Goal: Check status: Check status

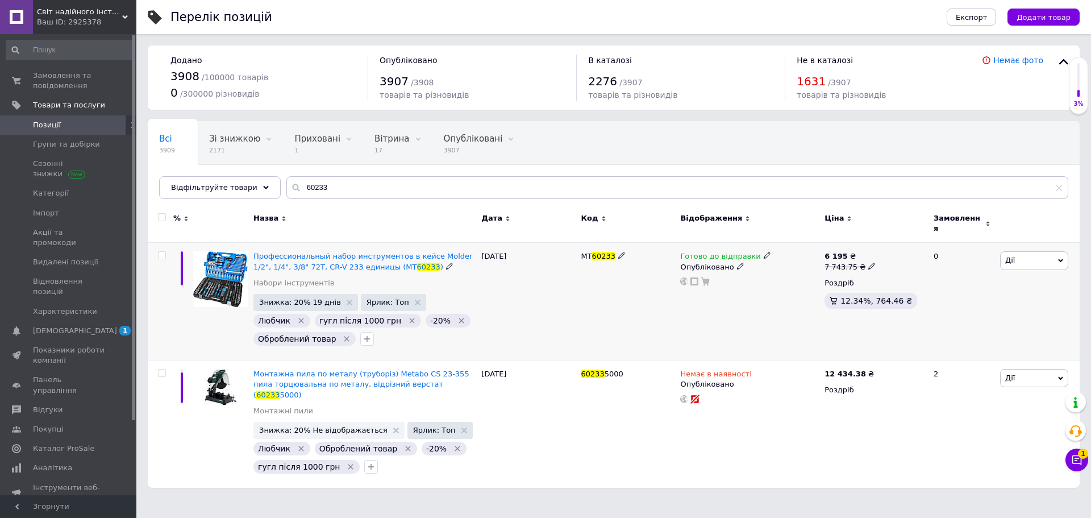
type input "60233"
click at [618, 252] on icon at bounding box center [621, 255] width 7 height 7
click at [617, 250] on input "MT60233" at bounding box center [623, 256] width 92 height 17
click at [609, 275] on div "MT60233" at bounding box center [627, 302] width 99 height 118
